Goal: Task Accomplishment & Management: Use online tool/utility

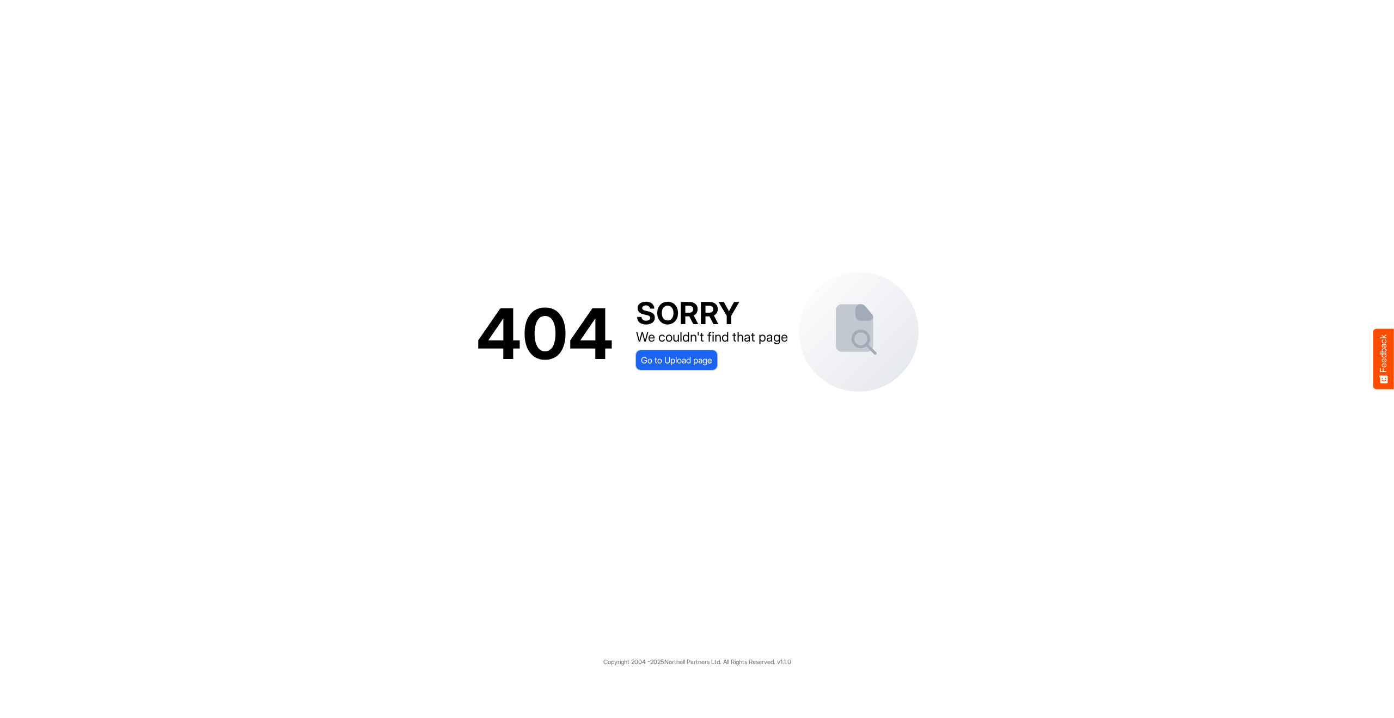
click at [670, 361] on span "Go to Upload page" at bounding box center [676, 360] width 71 height 14
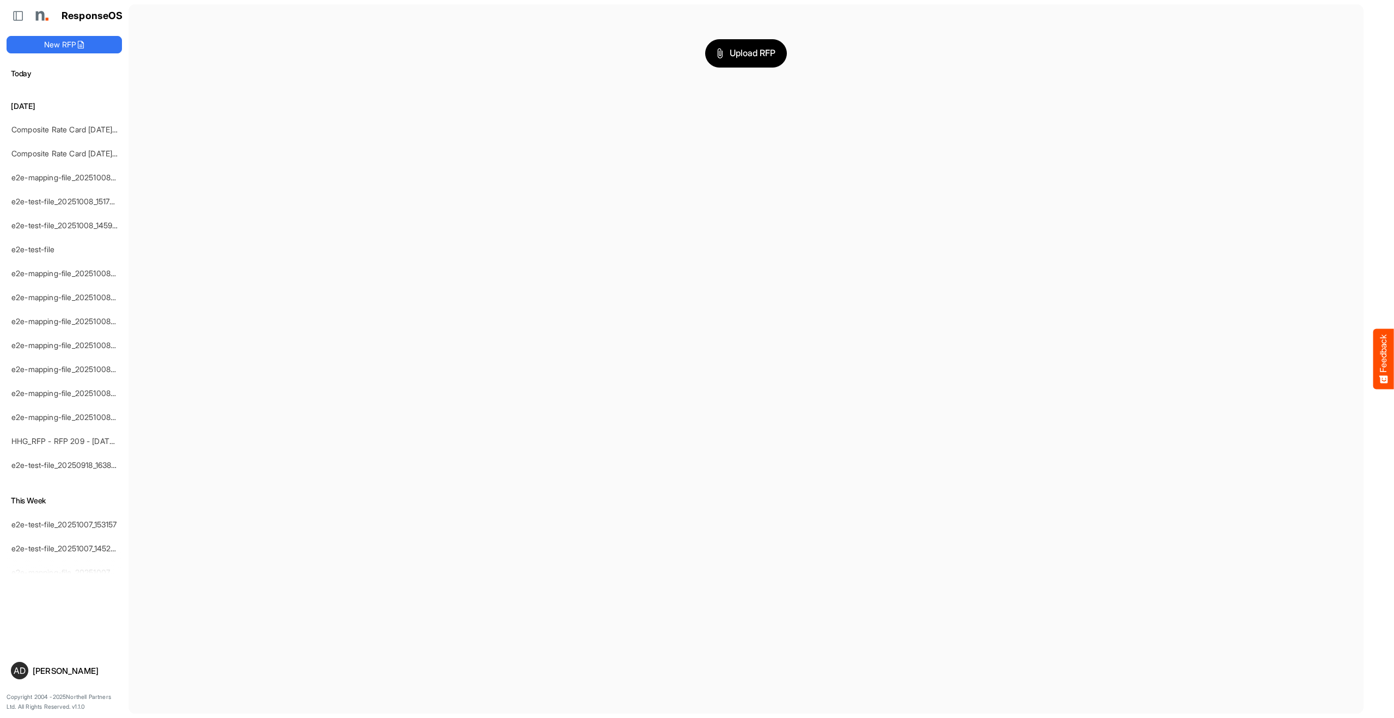
scroll to position [199, 0]
click at [749, 53] on span "Upload RFP" at bounding box center [746, 53] width 59 height 14
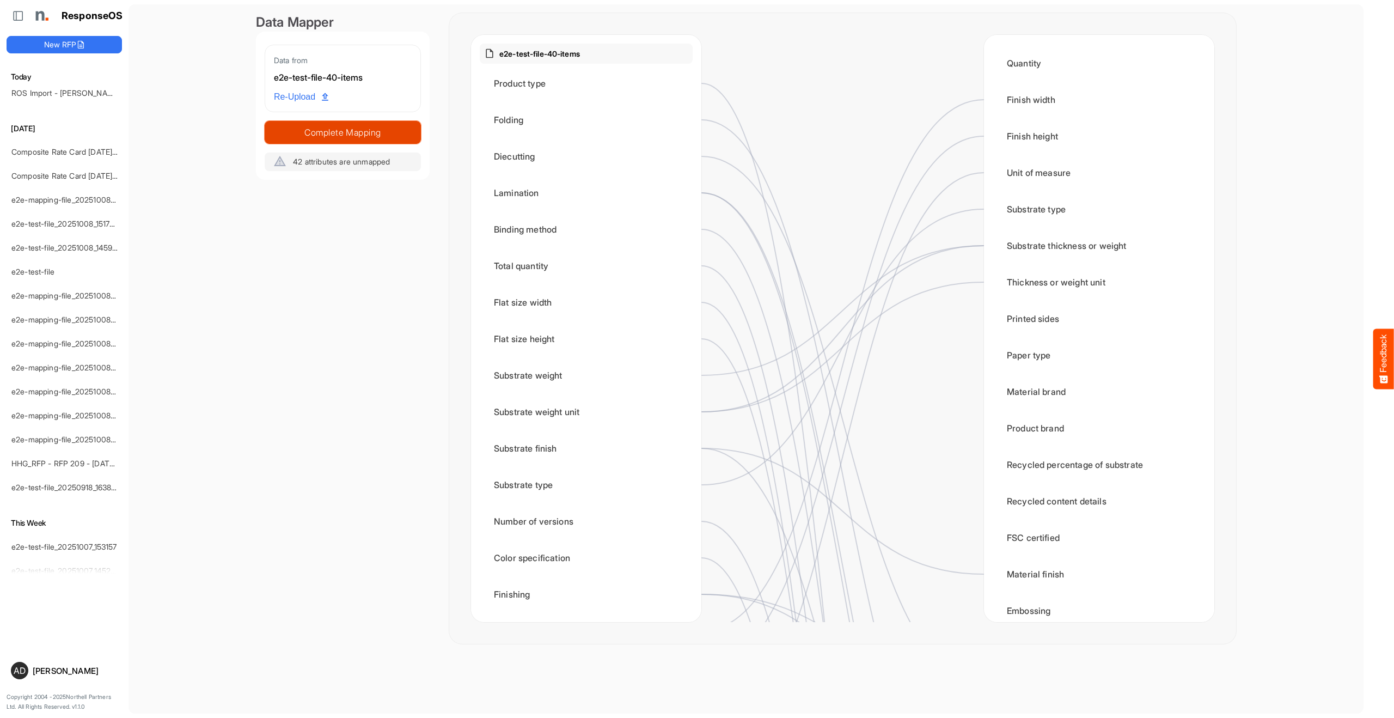
click at [365, 130] on span "Complete Mapping" at bounding box center [342, 132] width 155 height 15
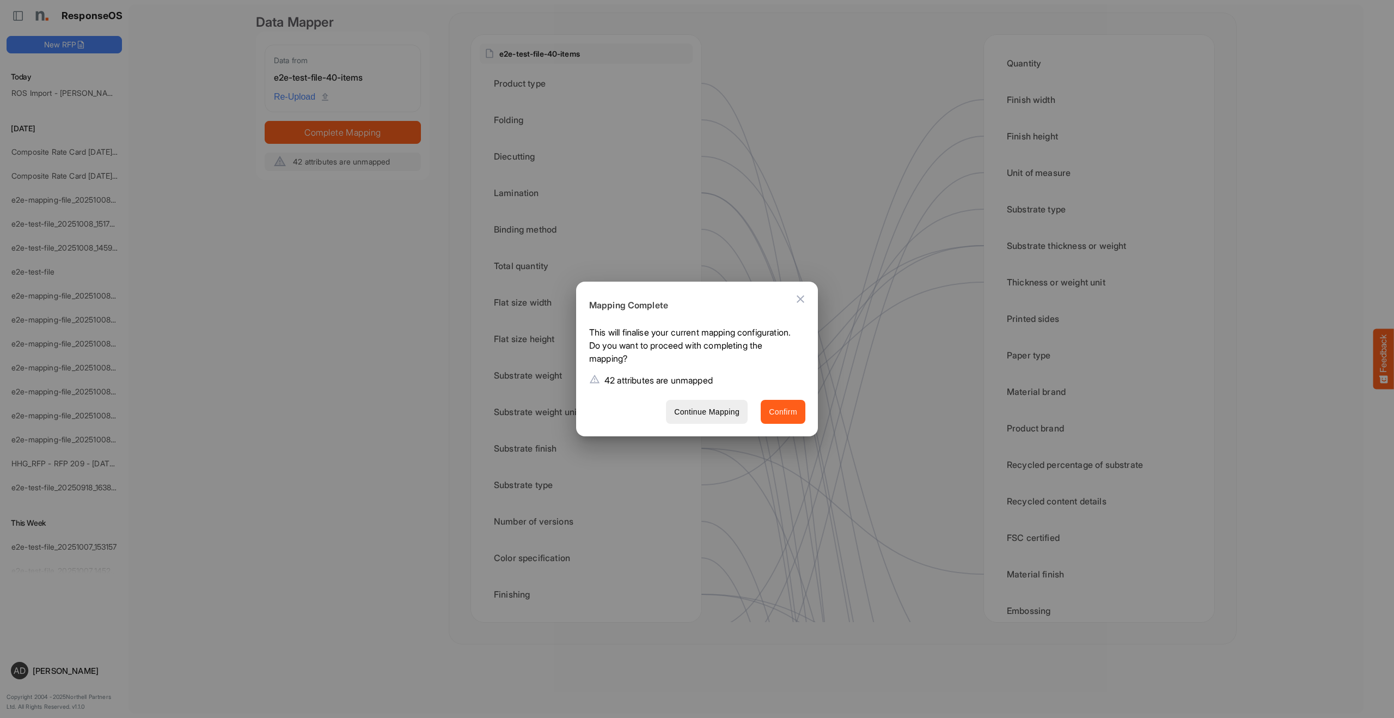
click at [771, 406] on span "Confirm" at bounding box center [783, 412] width 28 height 14
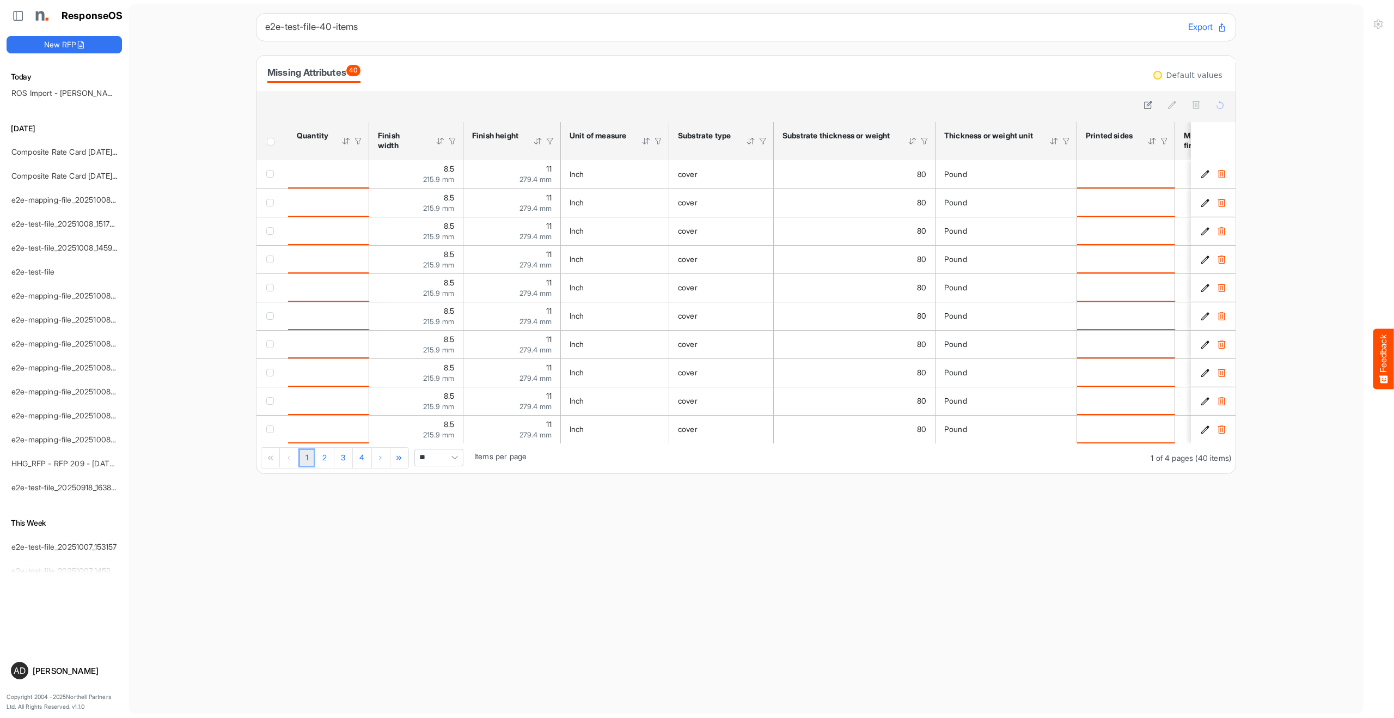
click at [347, 140] on div at bounding box center [346, 141] width 10 height 10
click at [440, 142] on div at bounding box center [441, 141] width 10 height 10
click at [541, 141] on div at bounding box center [538, 141] width 10 height 10
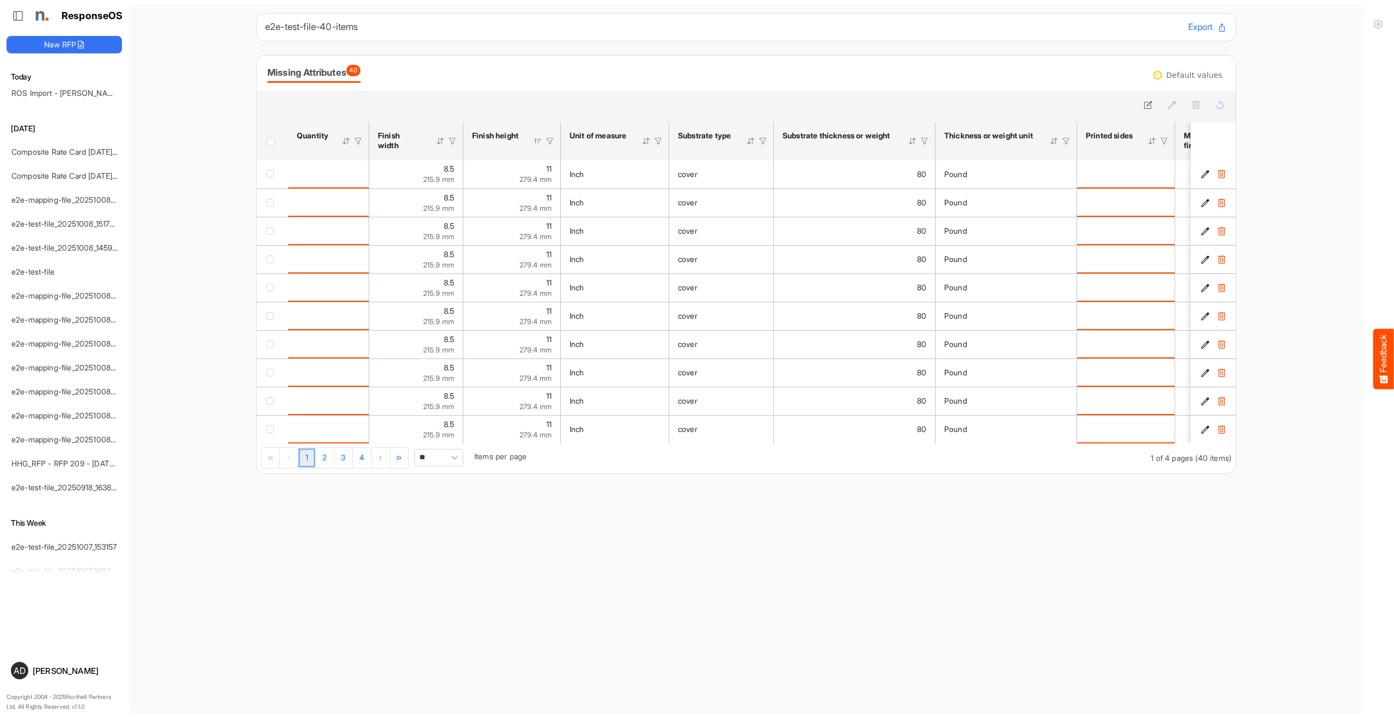
click at [540, 141] on div at bounding box center [538, 141] width 10 height 10
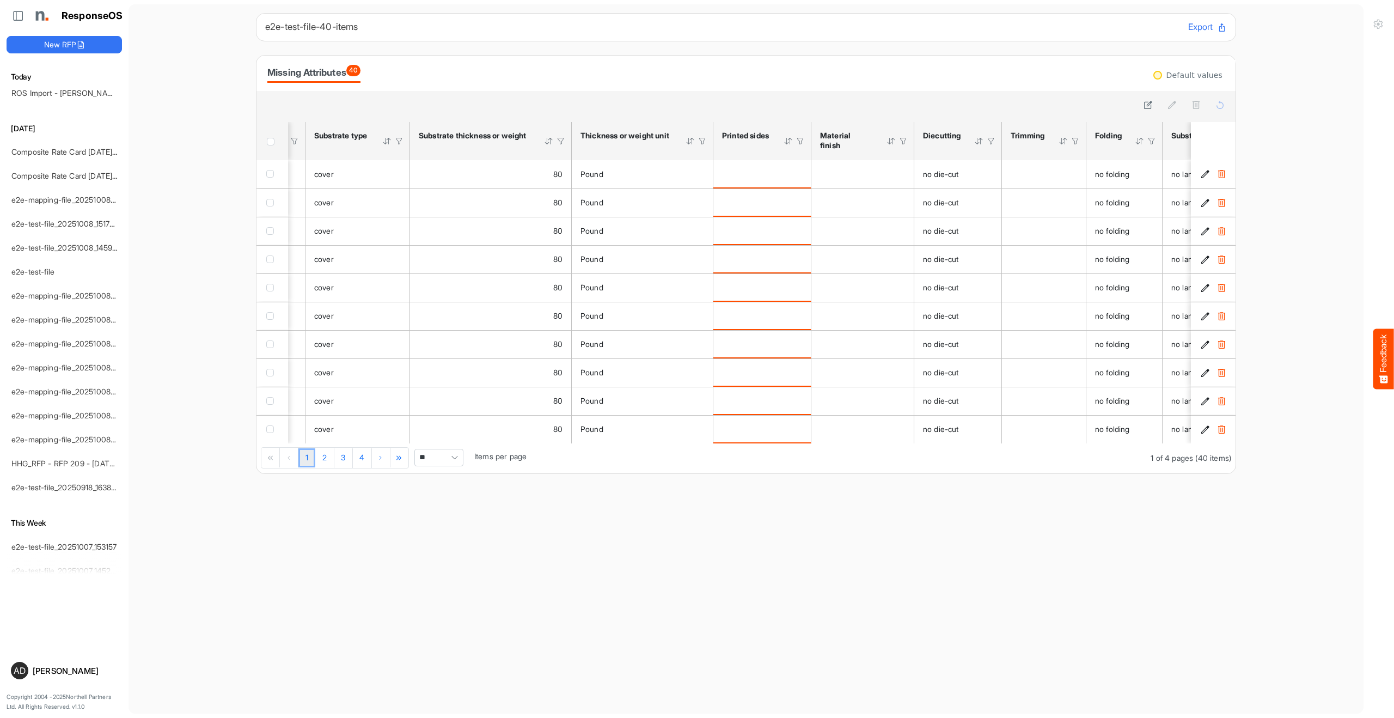
click at [548, 140] on div at bounding box center [549, 141] width 10 height 10
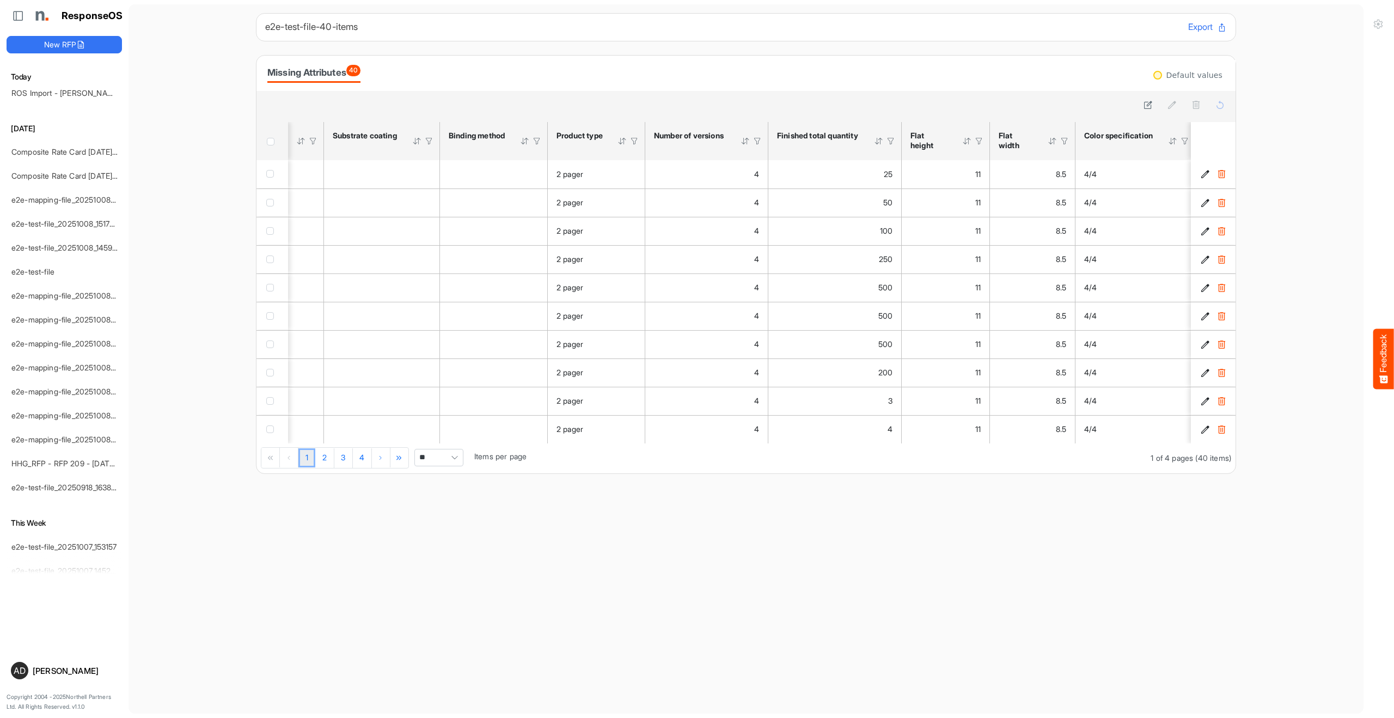
click at [878, 141] on div at bounding box center [879, 141] width 10 height 10
drag, startPoint x: 817, startPoint y: 143, endPoint x: 781, endPoint y: 135, distance: 37.4
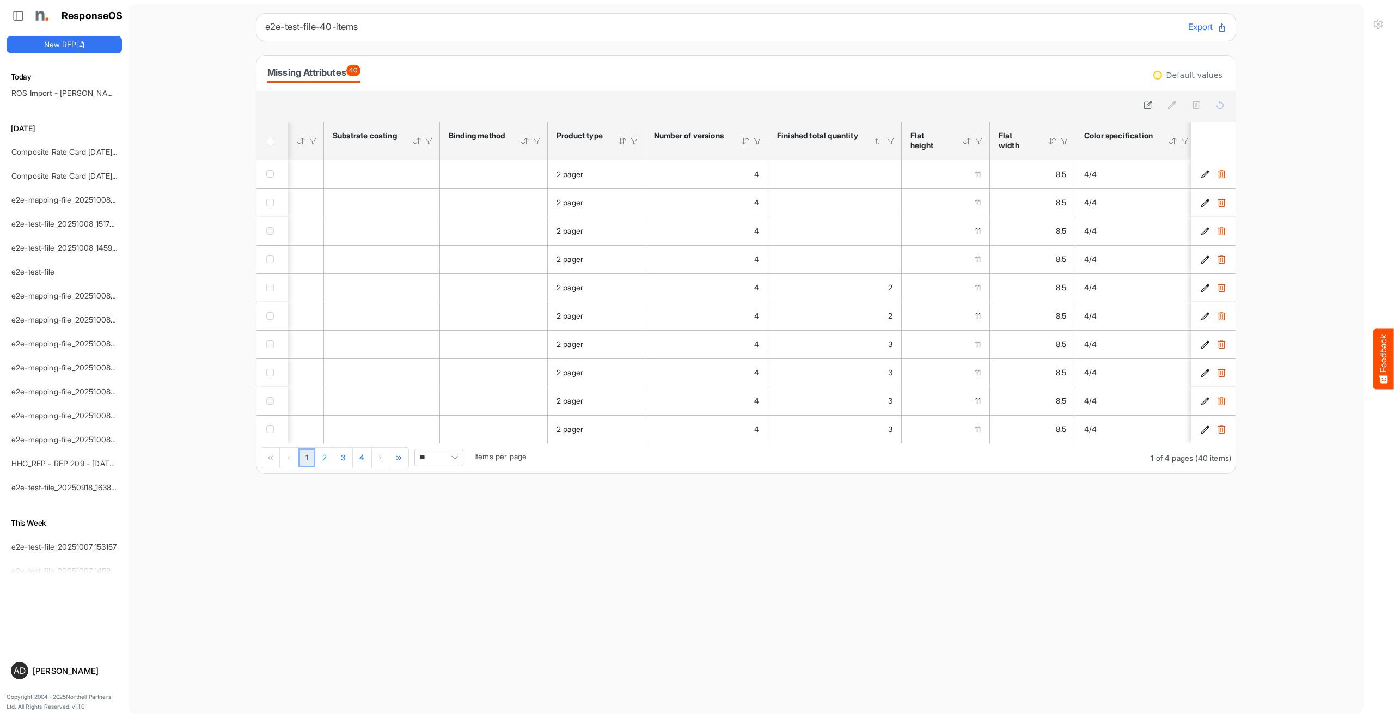
click at [770, 130] on th "Finished total quantity Sorted in ascending order. Press Alt Down to open filte…" at bounding box center [834, 141] width 133 height 38
drag, startPoint x: 777, startPoint y: 132, endPoint x: 822, endPoint y: 152, distance: 50.0
click at [823, 152] on th "Finished total quantity Sorted in descending order. Press Alt Down to open filt…" at bounding box center [834, 141] width 133 height 38
click at [870, 141] on div at bounding box center [873, 141] width 10 height 10
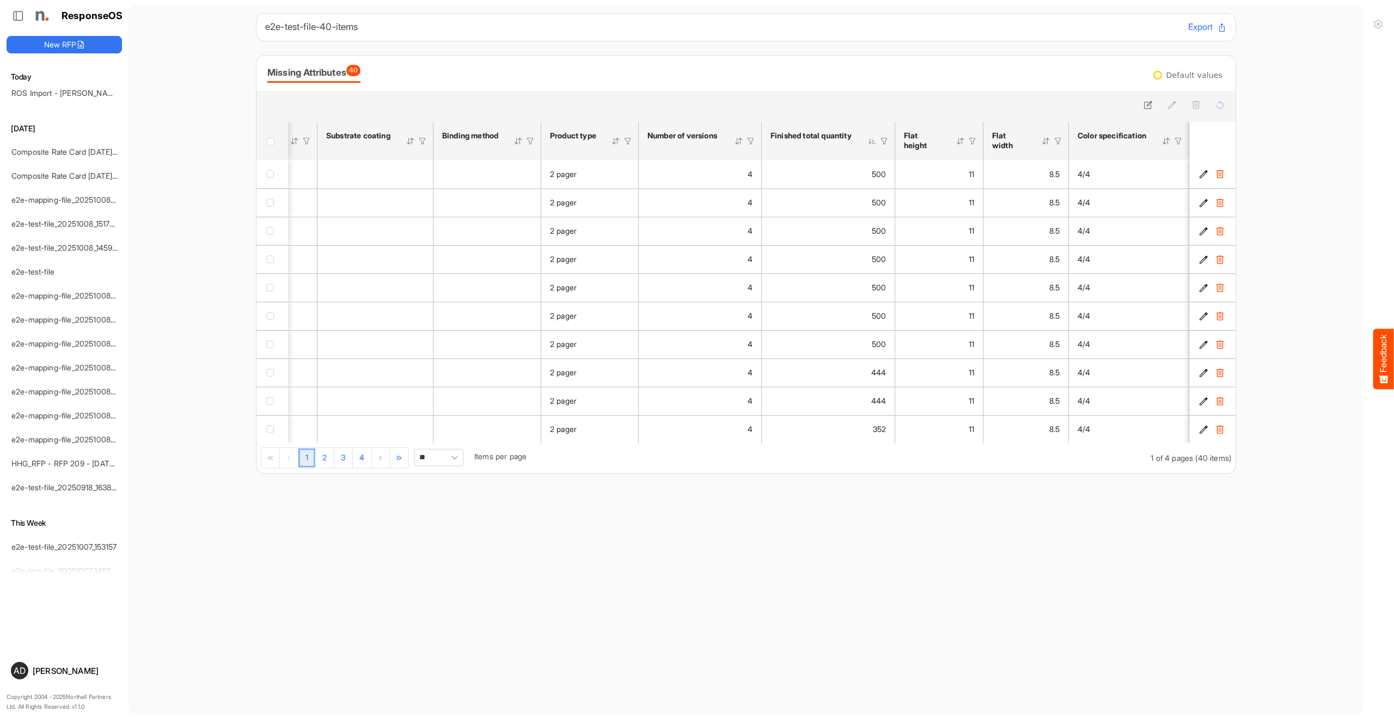
click at [870, 141] on div at bounding box center [873, 141] width 10 height 10
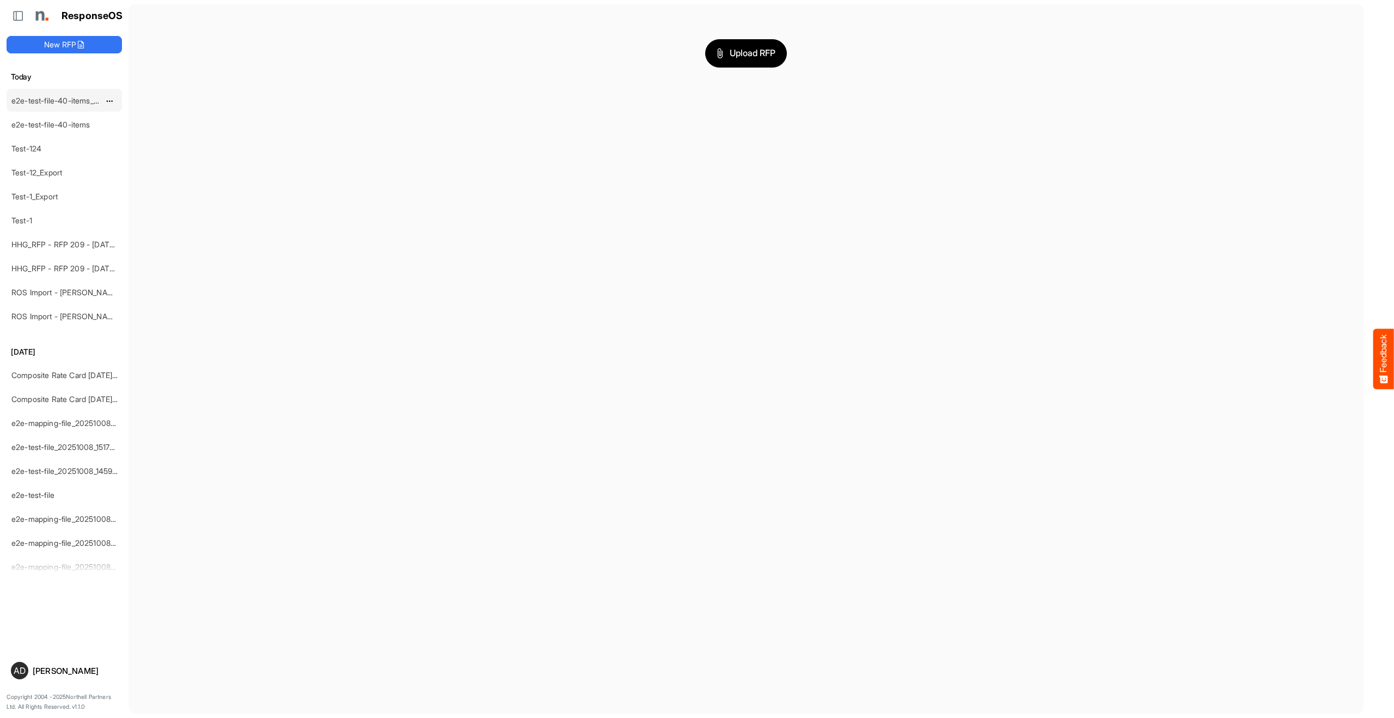
click at [52, 103] on link "e2e-test-file-40-items_20251009_110921" at bounding box center [82, 100] width 142 height 9
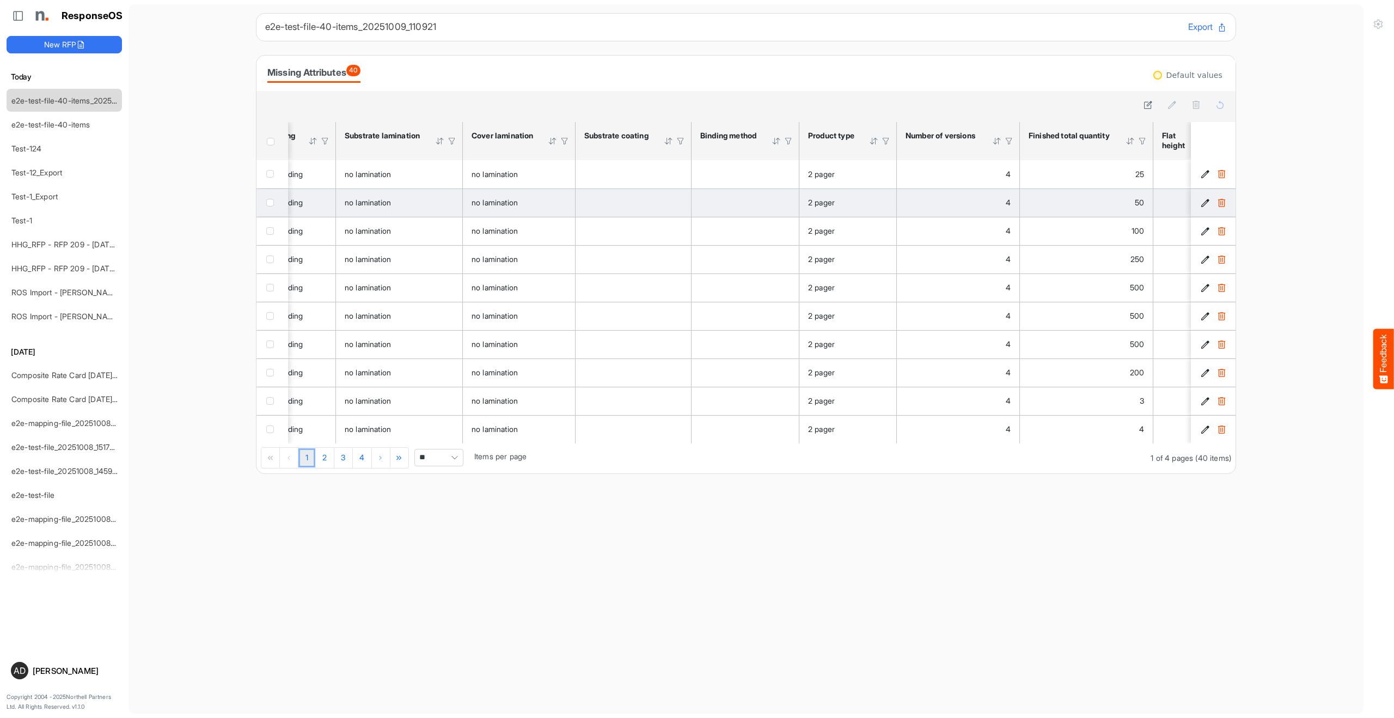
scroll to position [0, 1219]
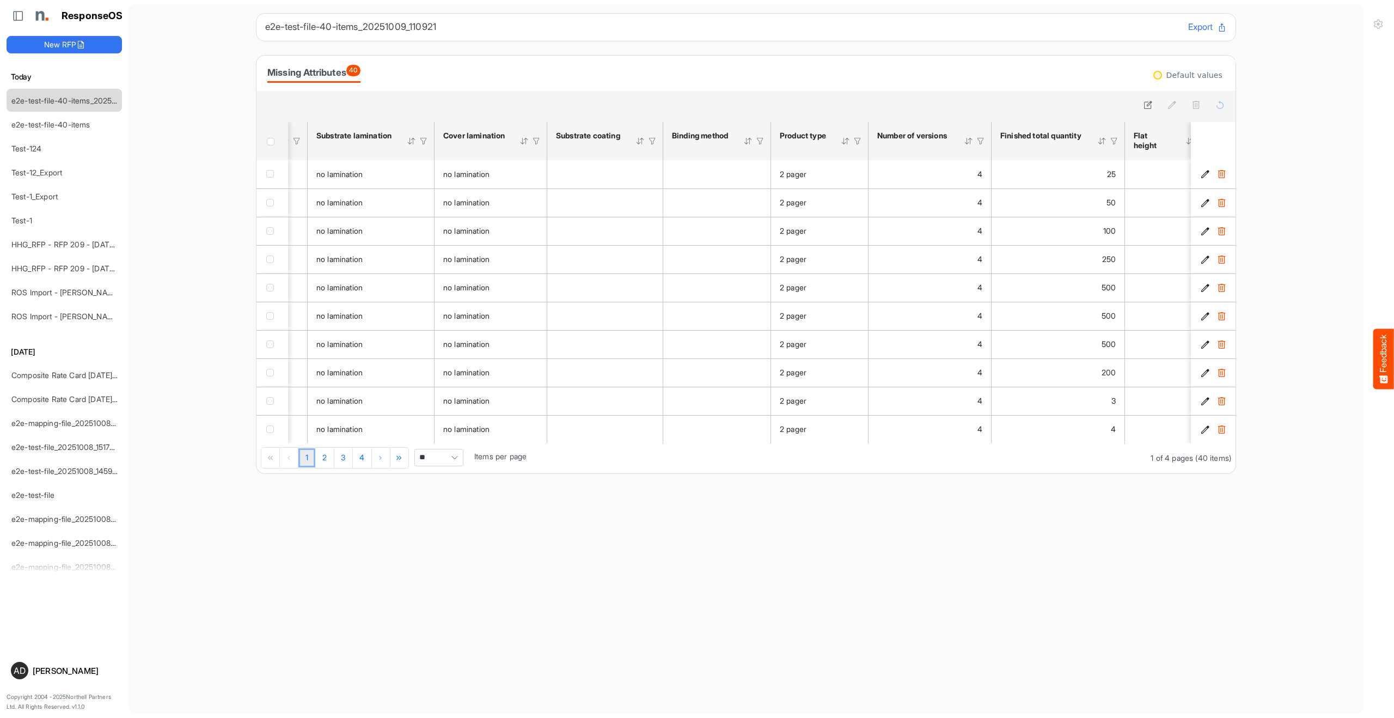
click at [1102, 141] on div at bounding box center [1102, 141] width 10 height 10
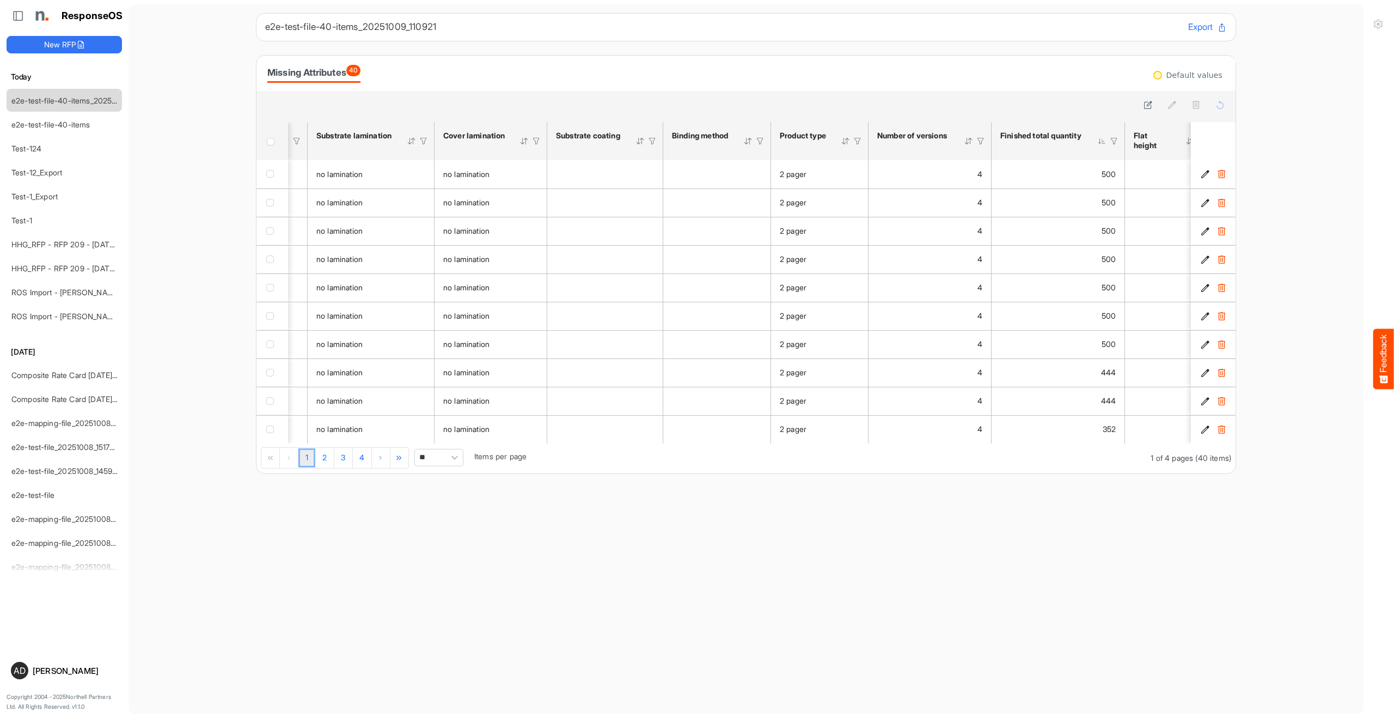
click at [1102, 141] on div at bounding box center [1102, 141] width 10 height 10
click at [1104, 139] on div at bounding box center [1102, 141] width 10 height 10
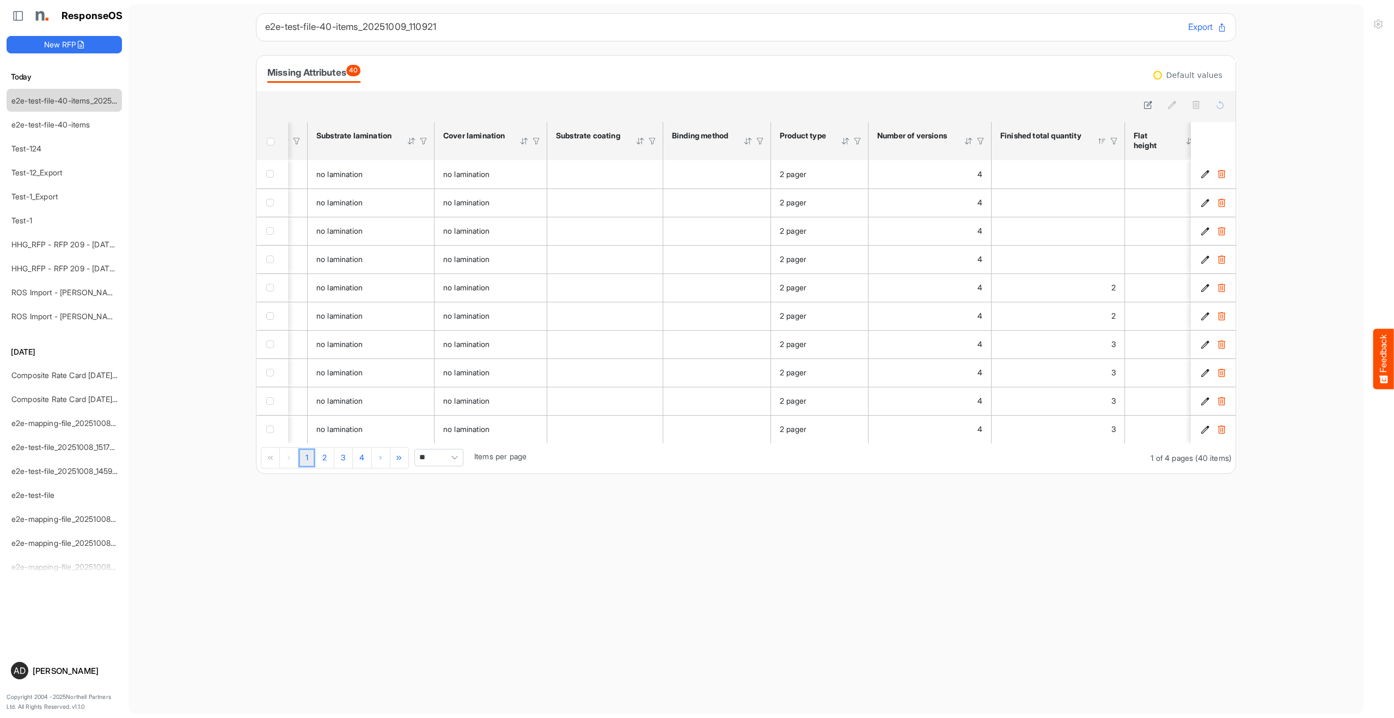
click at [1104, 139] on div at bounding box center [1102, 141] width 10 height 10
click at [1102, 147] on div "Finished total quantity" at bounding box center [1057, 141] width 115 height 21
click at [1100, 139] on div at bounding box center [1102, 141] width 10 height 10
click at [1103, 139] on div at bounding box center [1102, 141] width 10 height 10
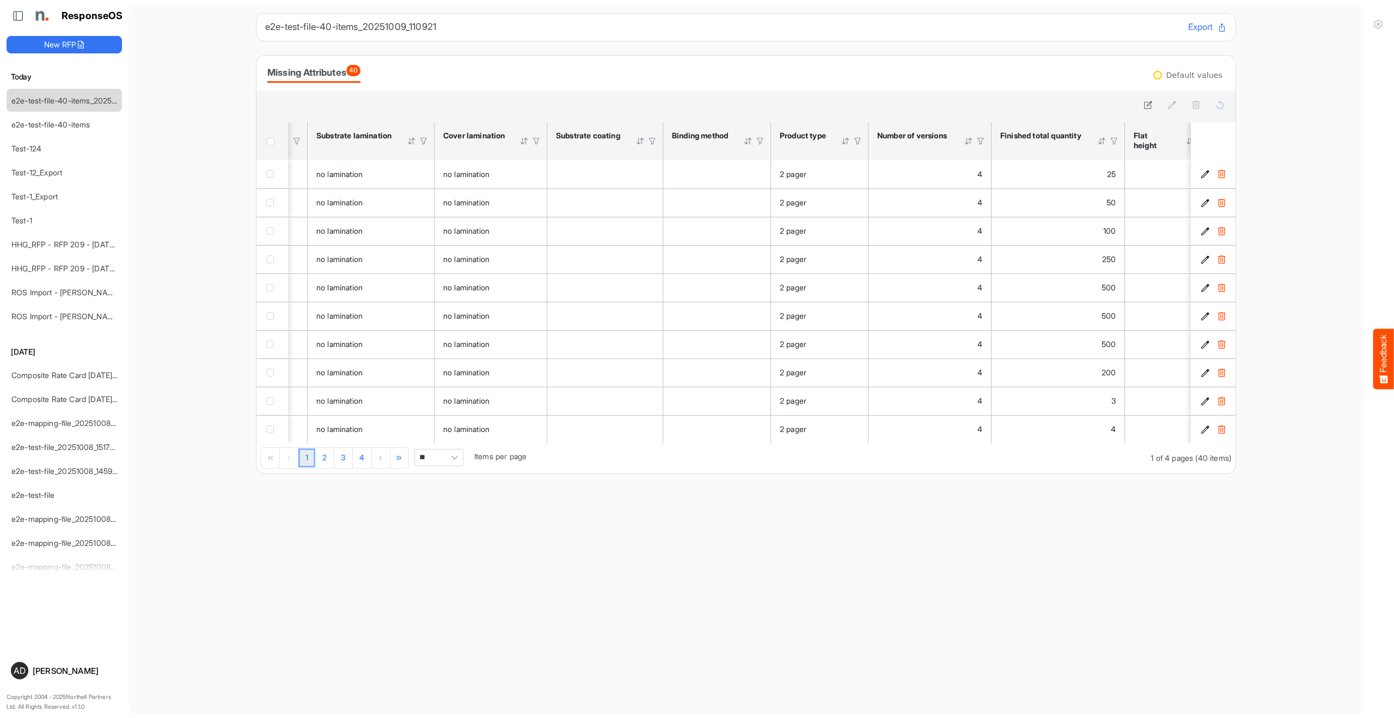
click at [1104, 140] on div at bounding box center [1102, 141] width 10 height 10
